Goal: Information Seeking & Learning: Learn about a topic

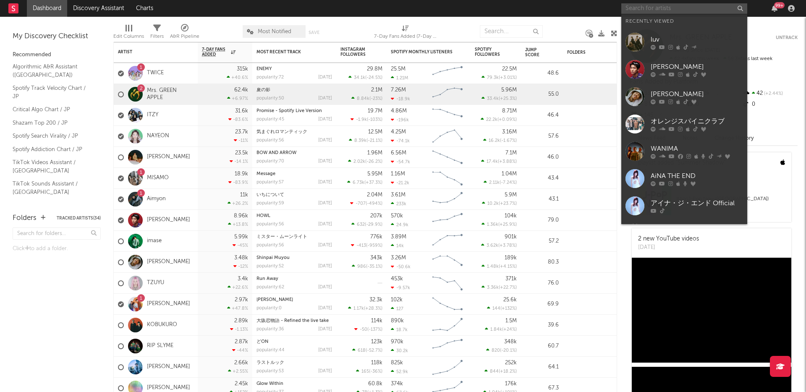
click at [646, 7] on input "text" at bounding box center [685, 8] width 126 height 11
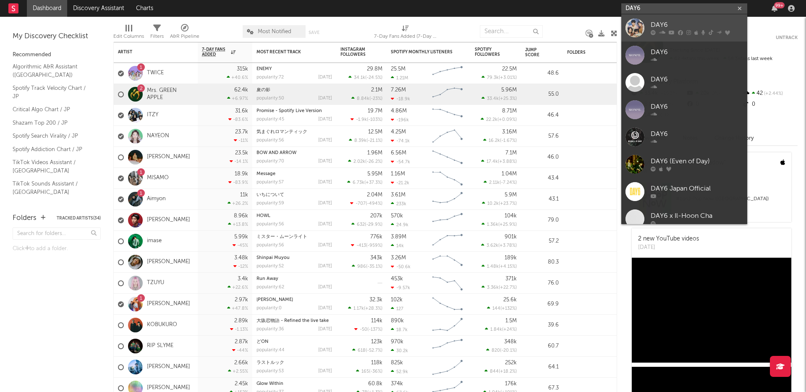
type input "DAY6"
click at [654, 26] on div "DAY6" at bounding box center [697, 25] width 92 height 10
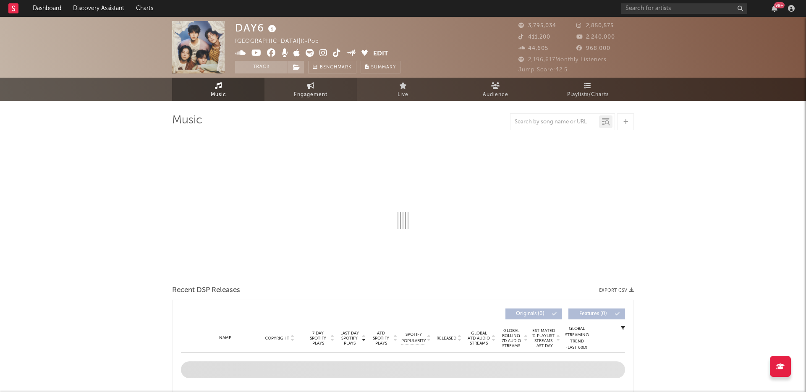
select select "6m"
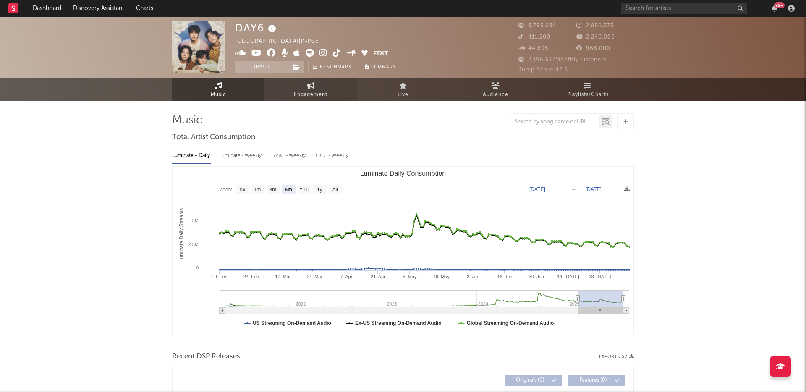
click at [312, 90] on span "Engagement" at bounding box center [311, 95] width 34 height 10
select select "1w"
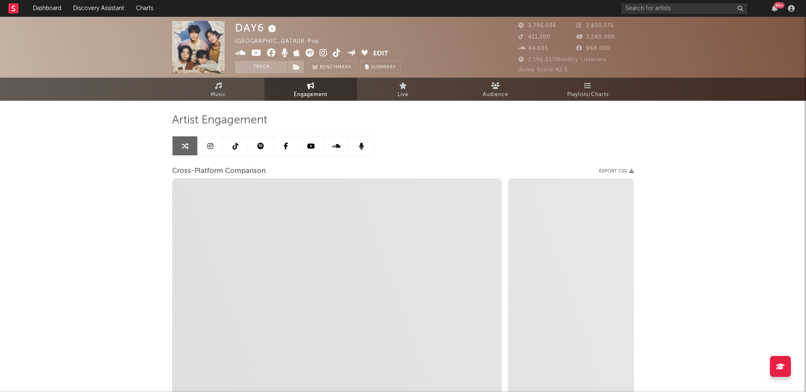
click at [258, 150] on link at bounding box center [260, 146] width 25 height 19
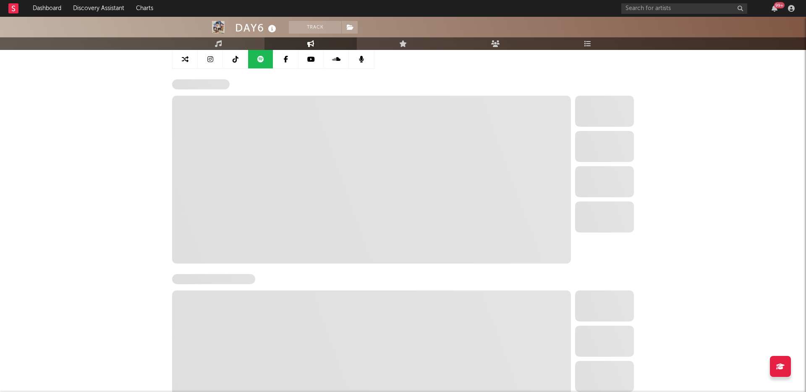
scroll to position [94, 0]
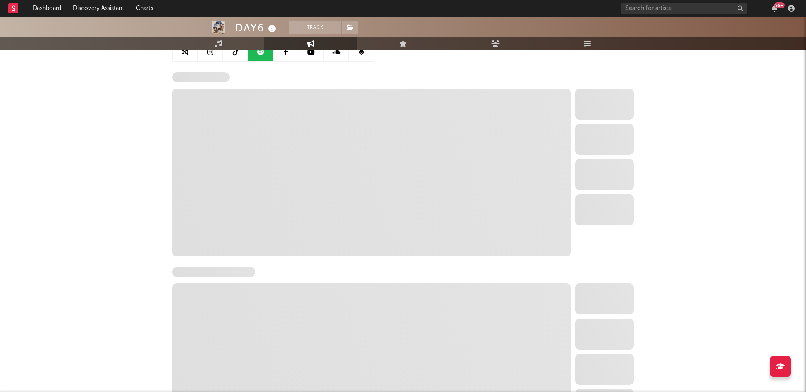
select select "6m"
select select "1w"
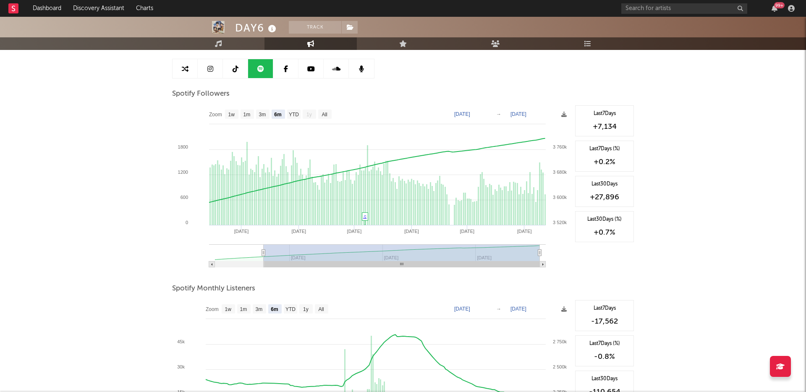
scroll to position [0, 0]
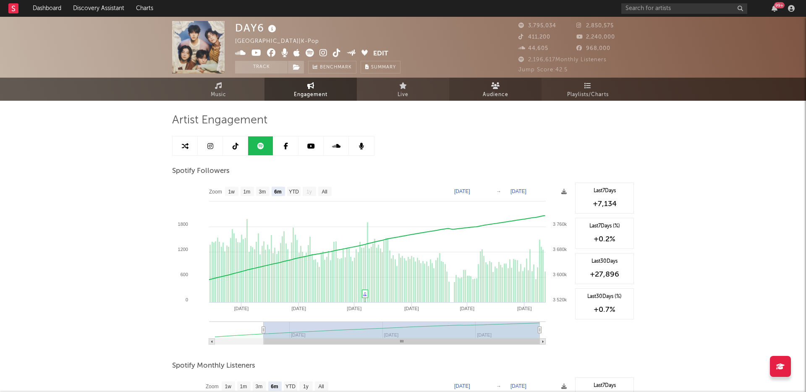
click at [490, 95] on span "Audience" at bounding box center [496, 95] width 26 height 10
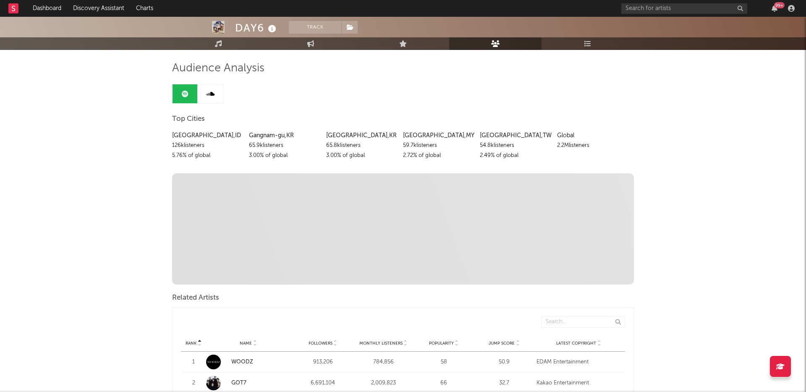
scroll to position [72, 0]
